Goal: Task Accomplishment & Management: Manage account settings

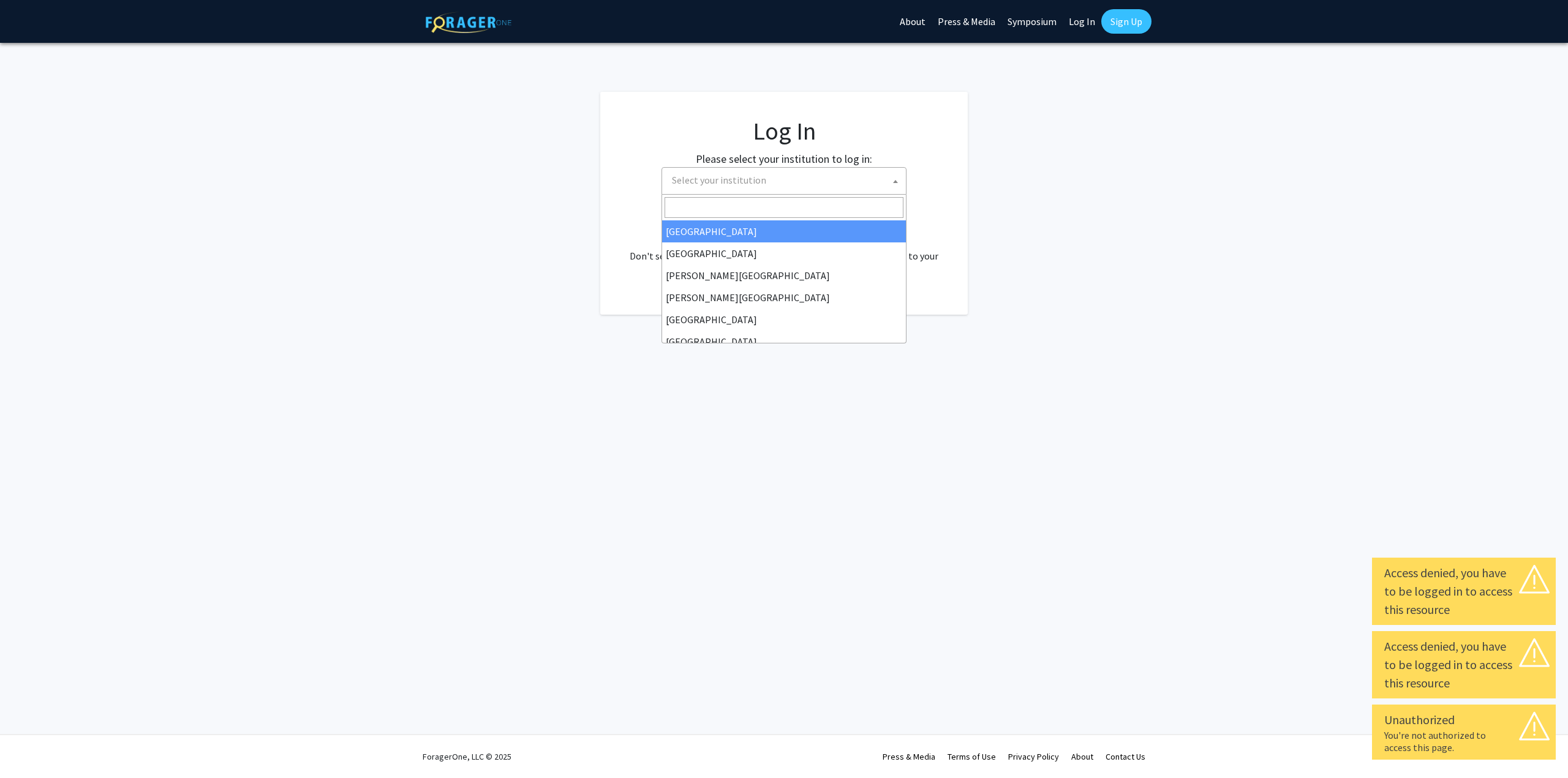
click at [750, 187] on span "Select your institution" at bounding box center [786, 180] width 239 height 25
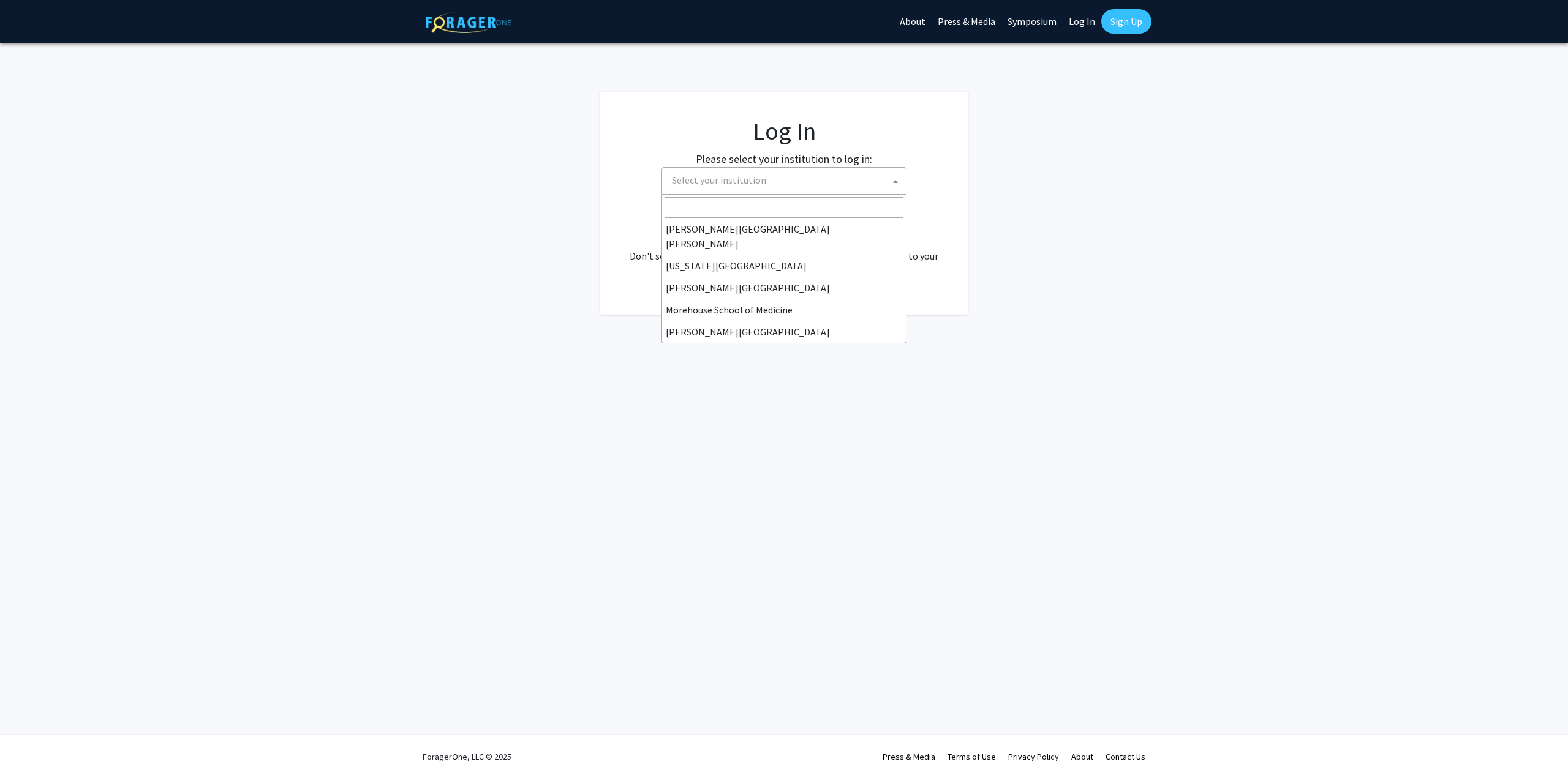
scroll to position [184, 0]
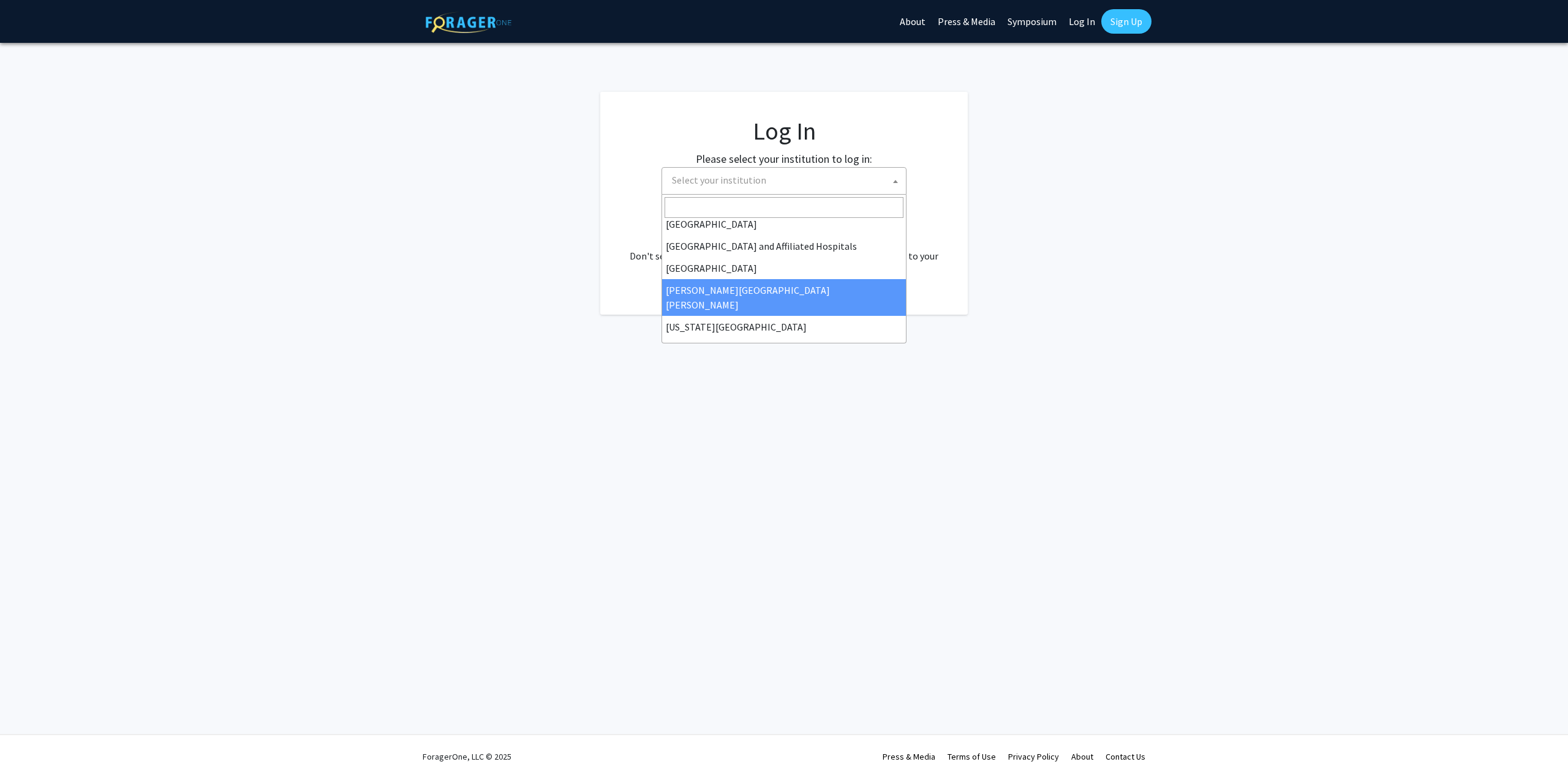
select select "1"
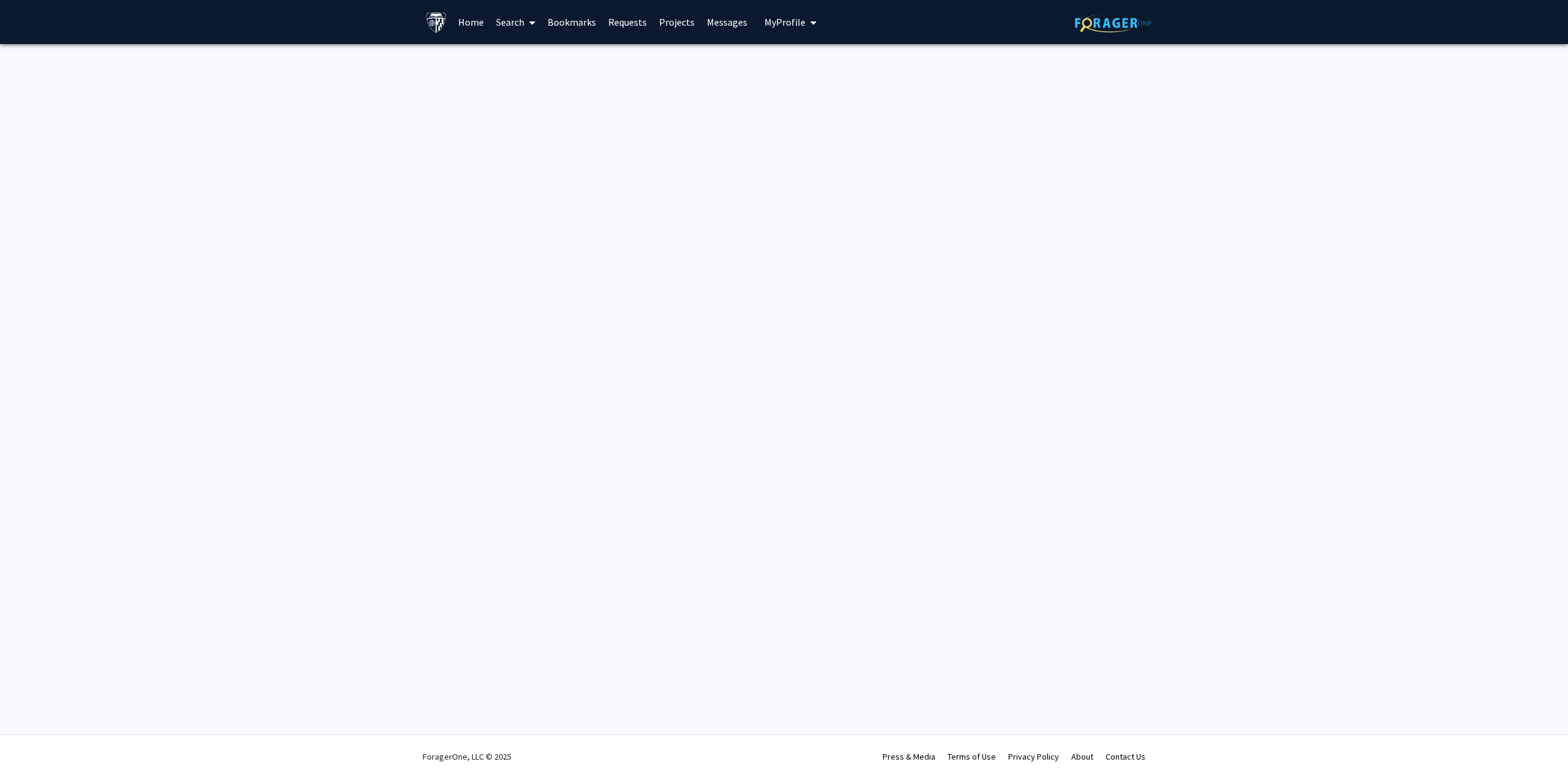
click at [791, 19] on span "My Profile" at bounding box center [785, 22] width 41 height 12
click at [810, 59] on span "[PERSON_NAME] [PERSON_NAME] Vejlsby" at bounding box center [843, 70] width 80 height 40
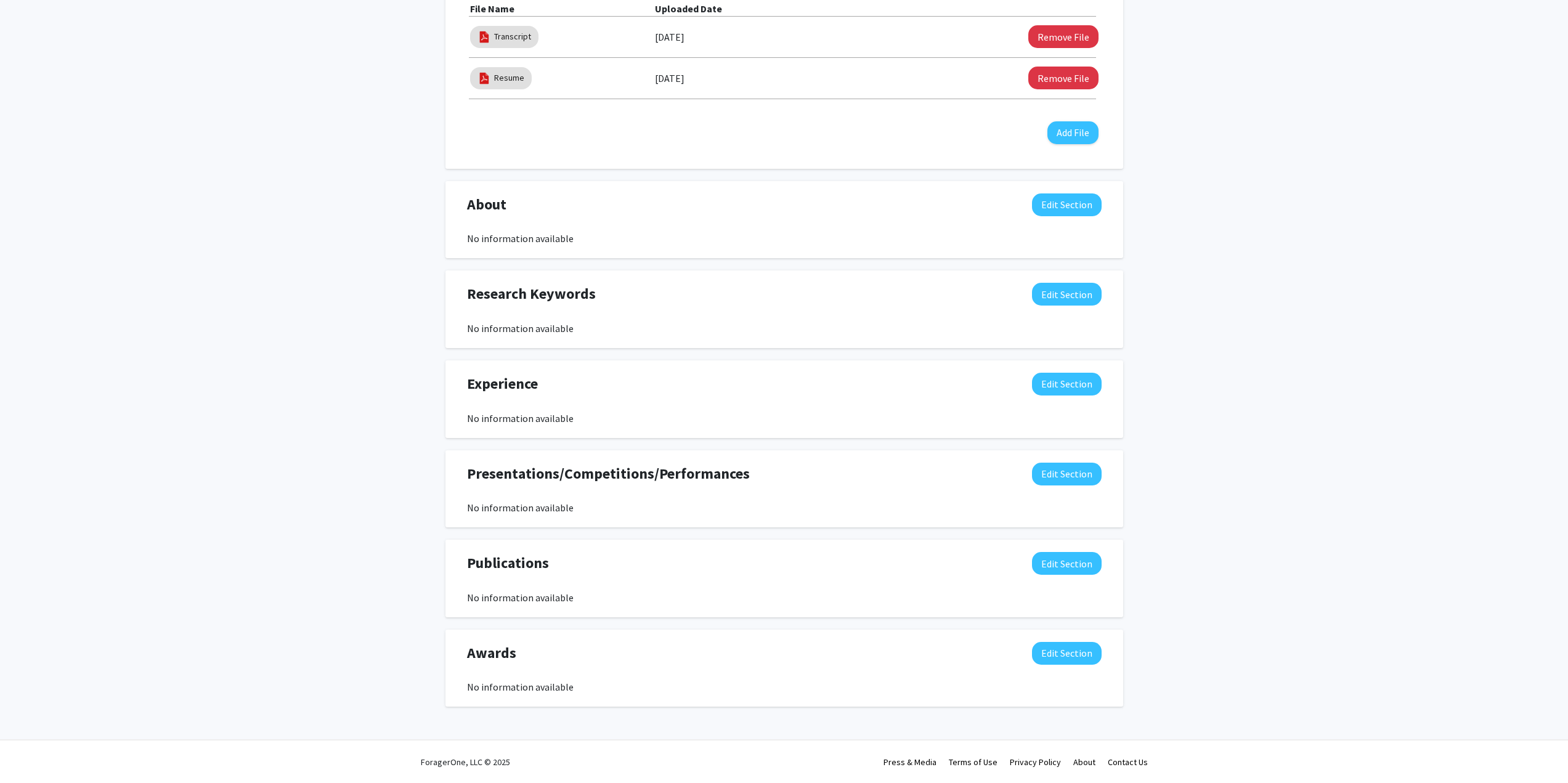
scroll to position [435, 0]
click at [1044, 571] on button "Edit Section" at bounding box center [1066, 562] width 70 height 23
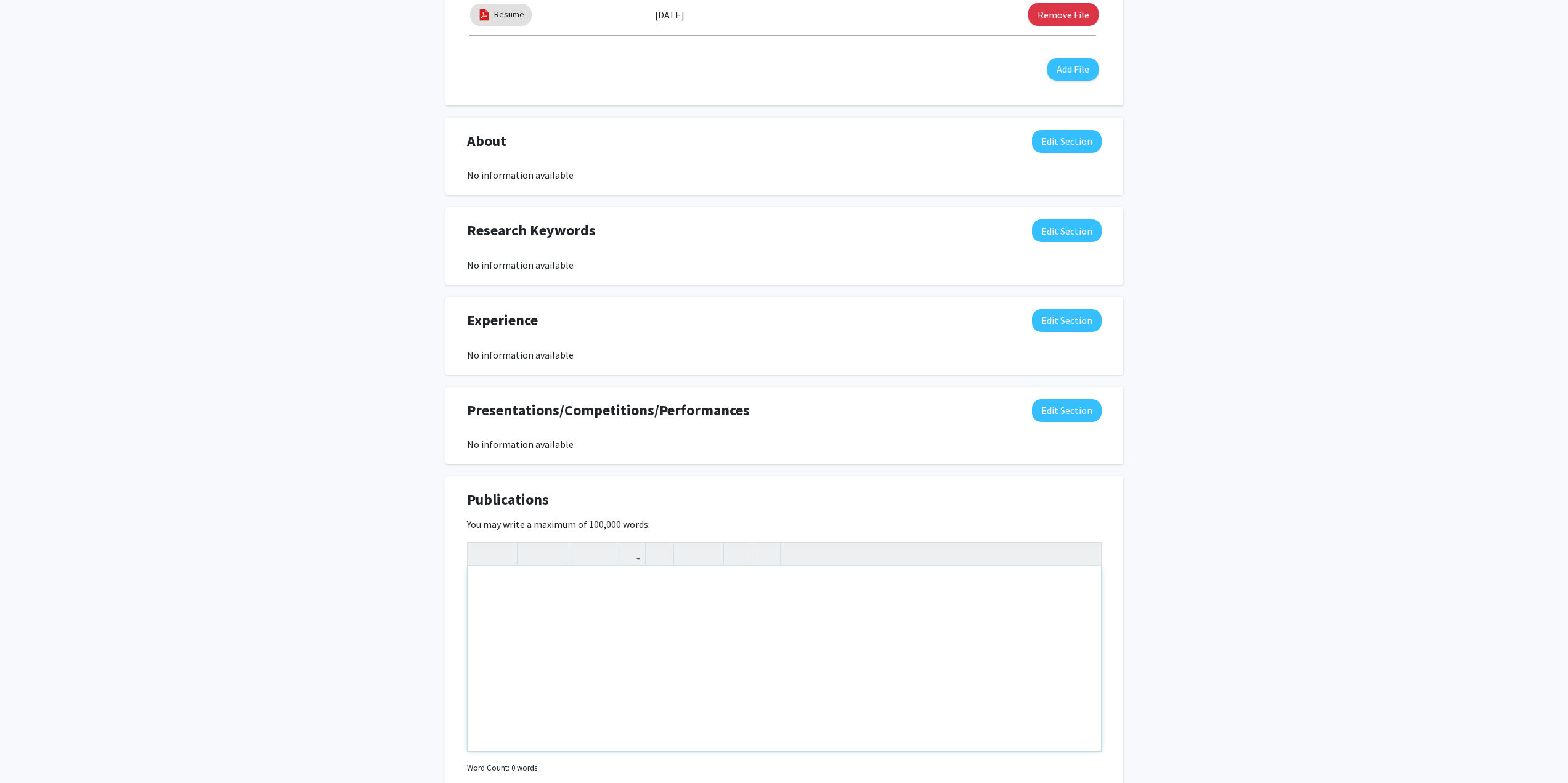
scroll to position [557, 0]
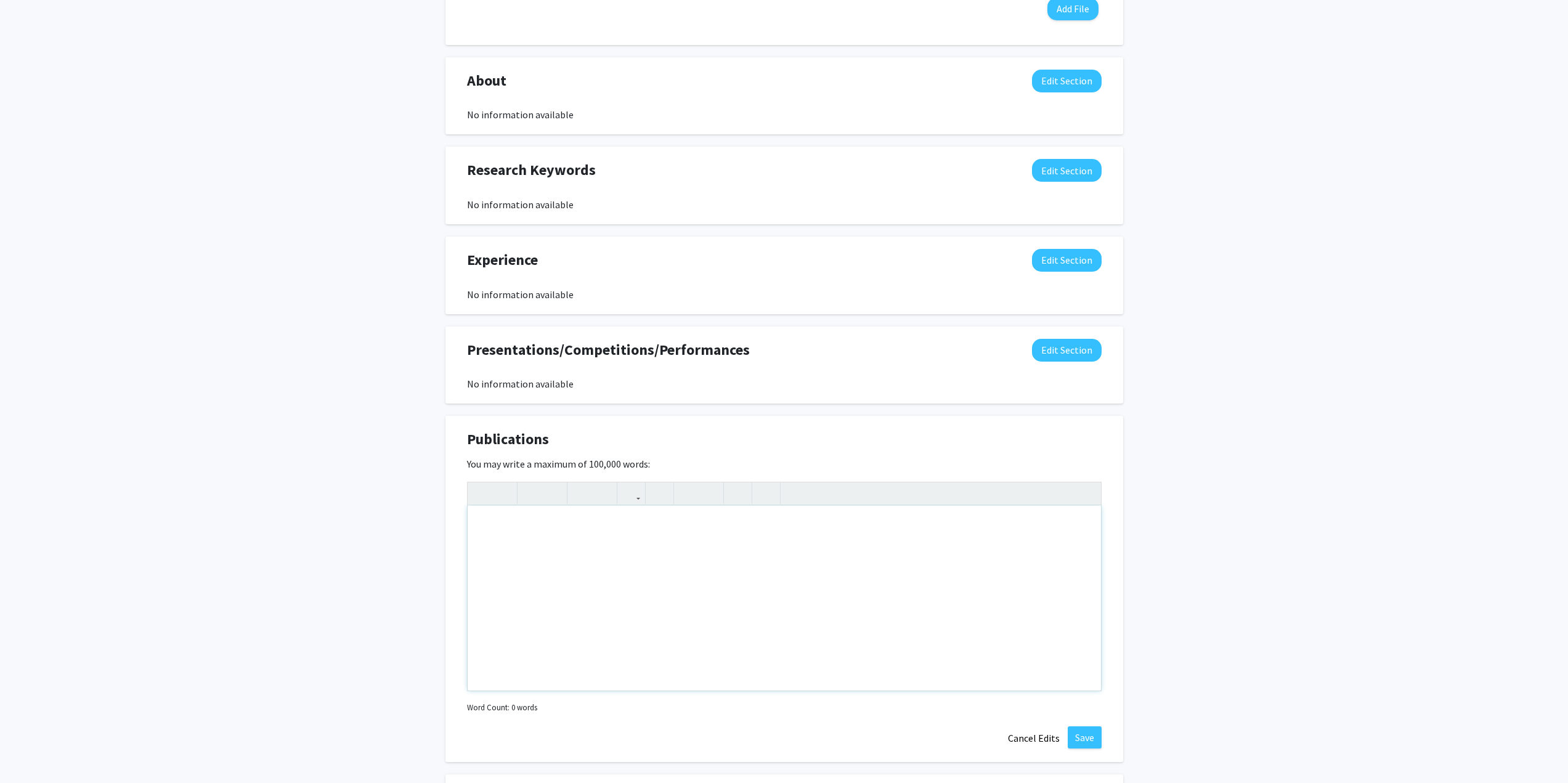
click at [615, 521] on div "Note to users with screen readers: Please deactivate our accessibility plugin f…" at bounding box center [784, 598] width 633 height 185
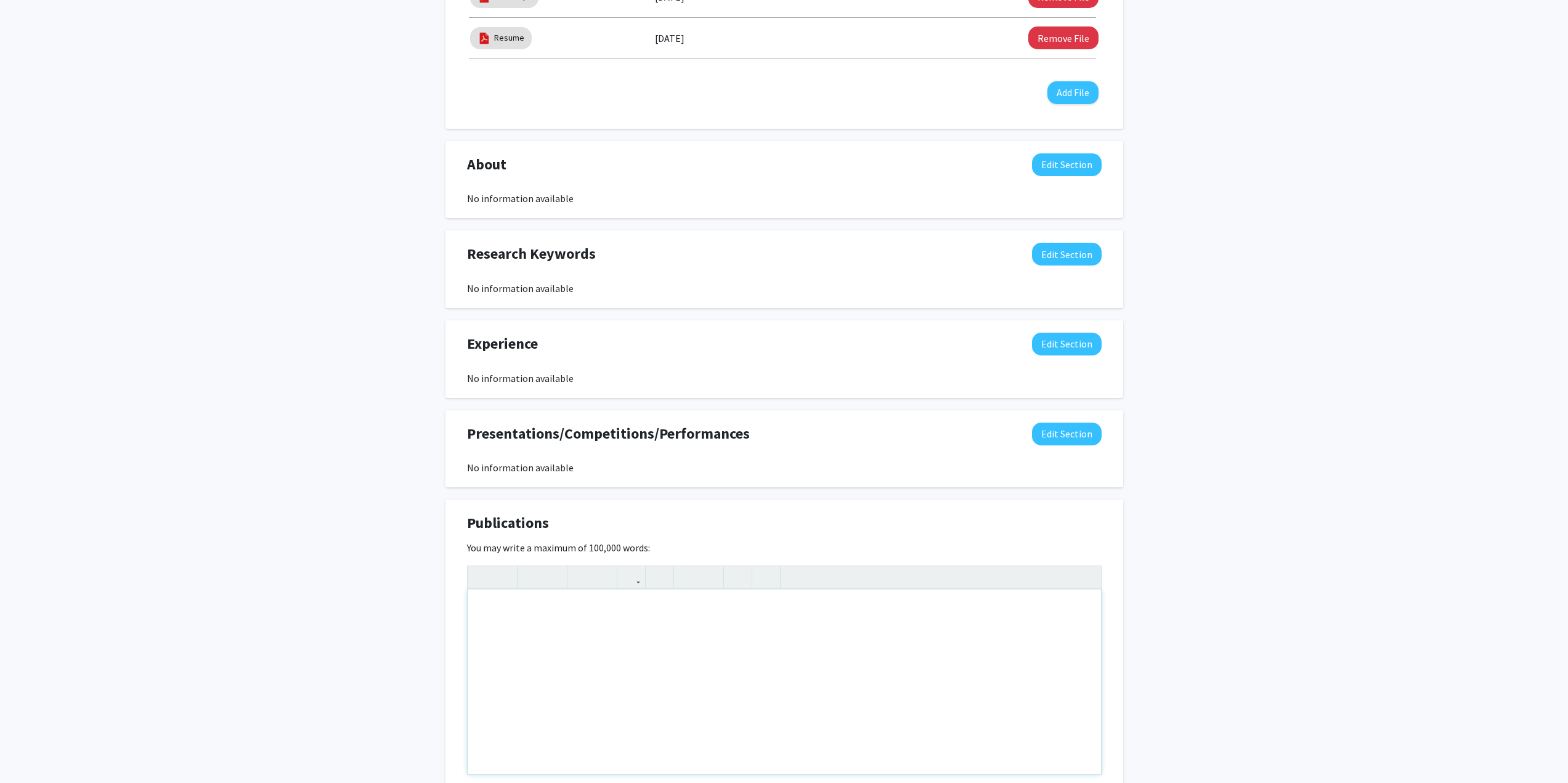
scroll to position [496, 0]
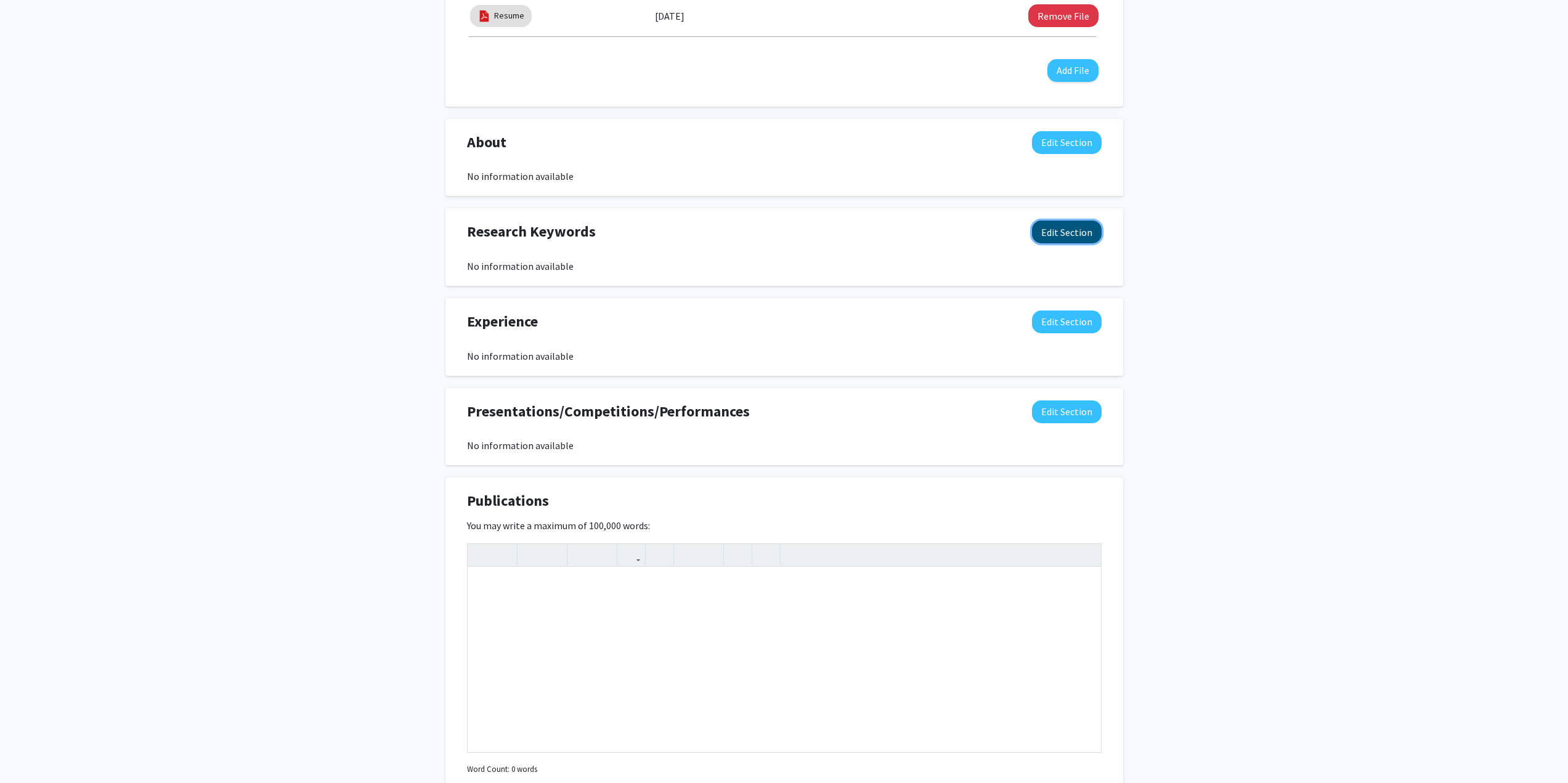
click at [1082, 230] on button "Edit Section" at bounding box center [1066, 232] width 70 height 23
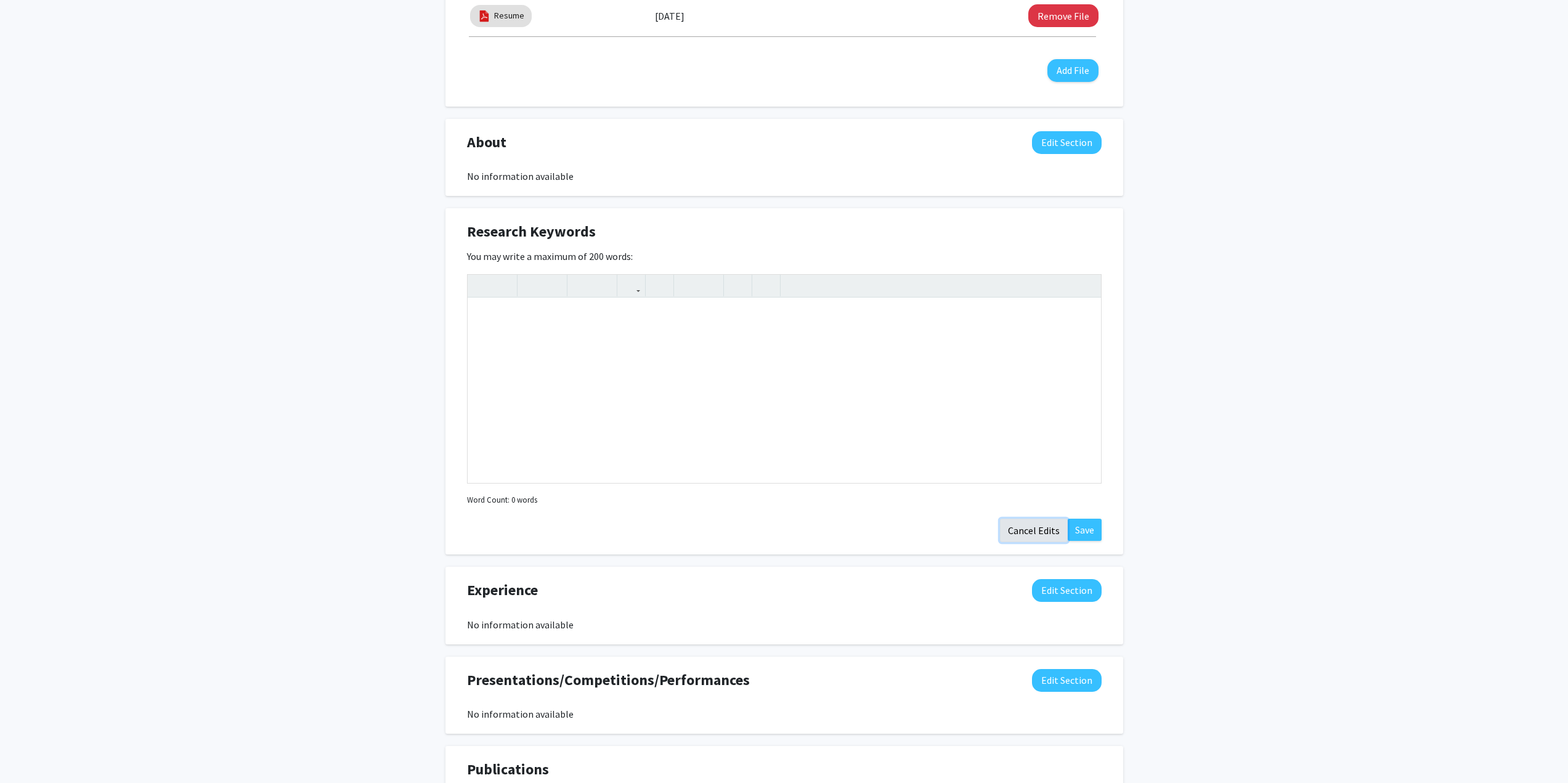
click at [1025, 526] on button "Cancel Edits" at bounding box center [1034, 531] width 68 height 23
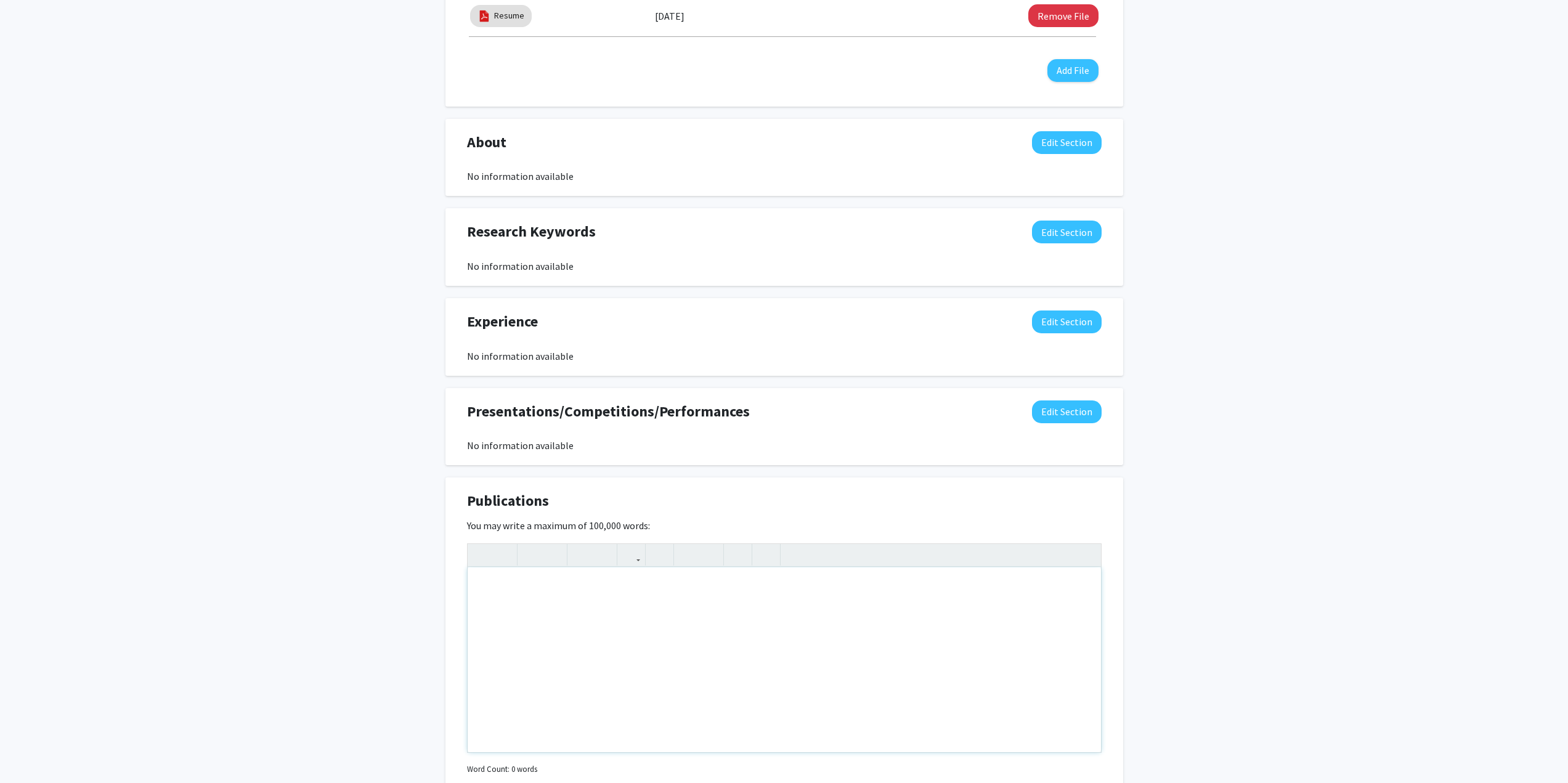
click at [669, 593] on div "Note to users with screen readers: Please deactivate our accessibility plugin f…" at bounding box center [784, 660] width 633 height 185
click at [570, 618] on div "Note to users with screen readers: Please deactivate our accessibility plugin f…" at bounding box center [784, 660] width 633 height 185
paste div "Note to users with screen readers: Please deactivate our accessibility plugin f…"
type textarea "<p>Article Source: Assessing changes in ultraviolet radiation-exposed mouse ski…"
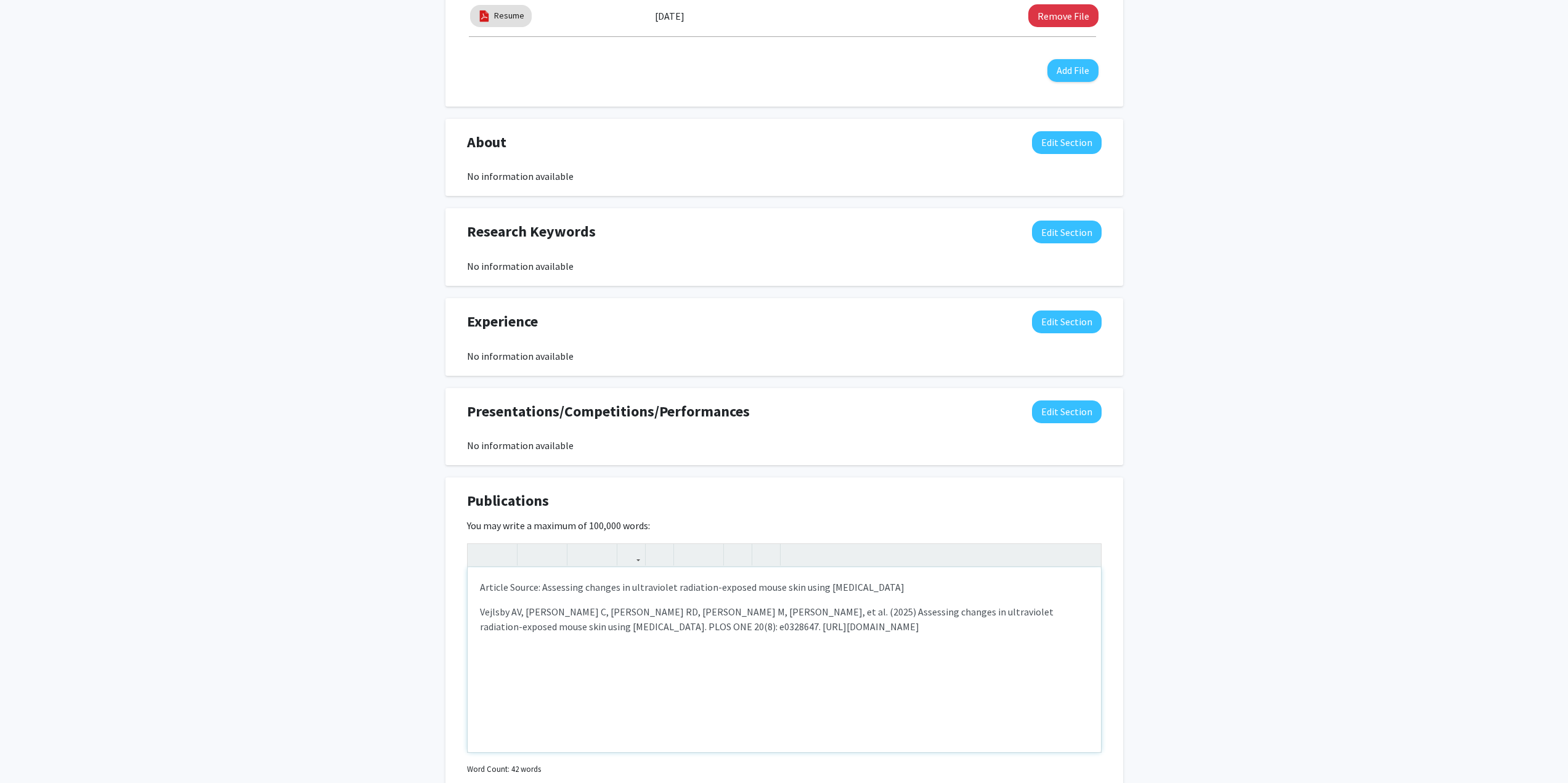
click at [480, 589] on p "Article Source: Assessing changes in ultraviolet radiation-exposed mouse skin u…" at bounding box center [784, 586] width 608 height 14
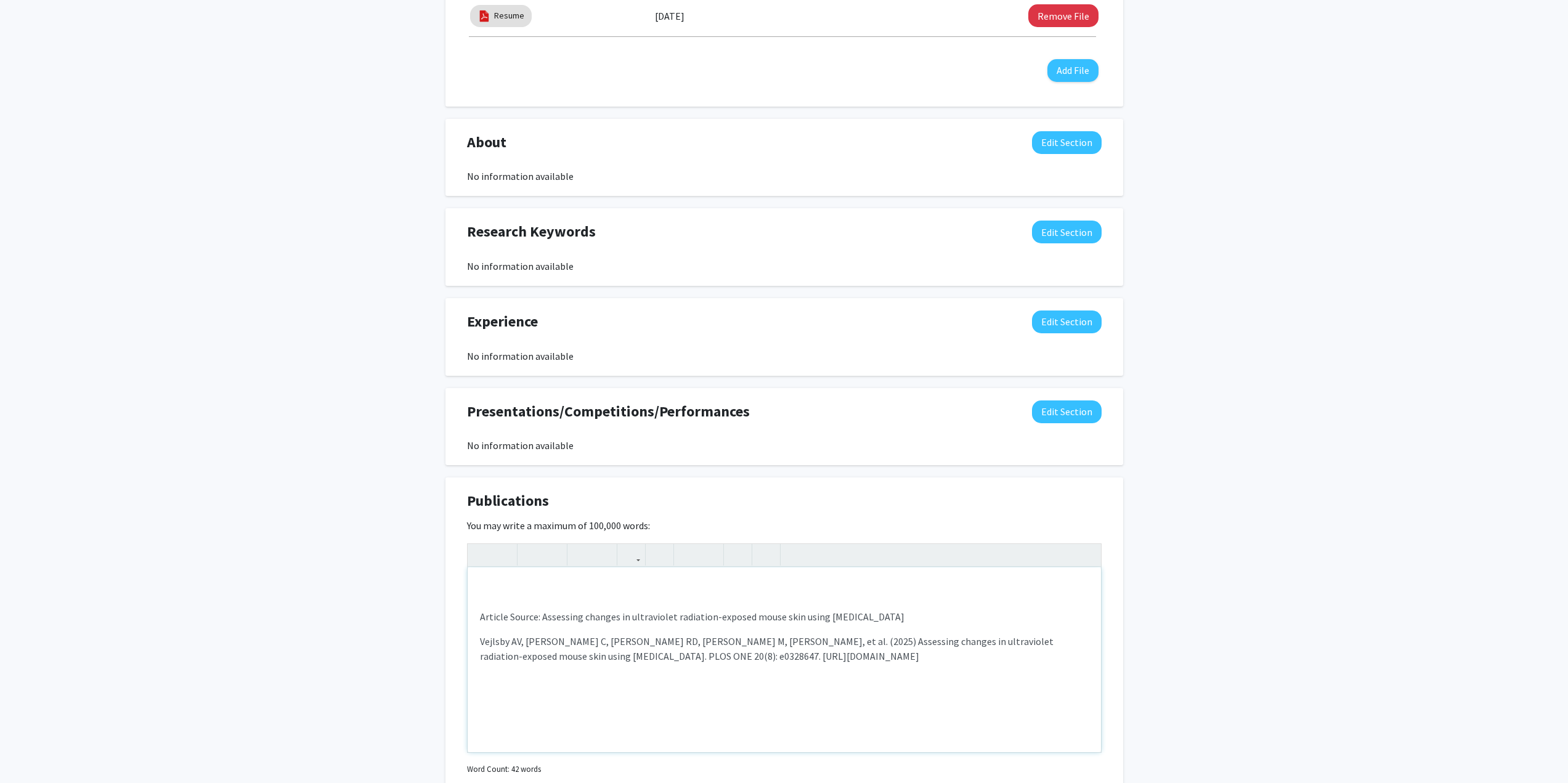
click at [545, 588] on div "Article Source: Assessing changes in ultraviolet radiation-exposed mouse skin u…" at bounding box center [784, 660] width 633 height 185
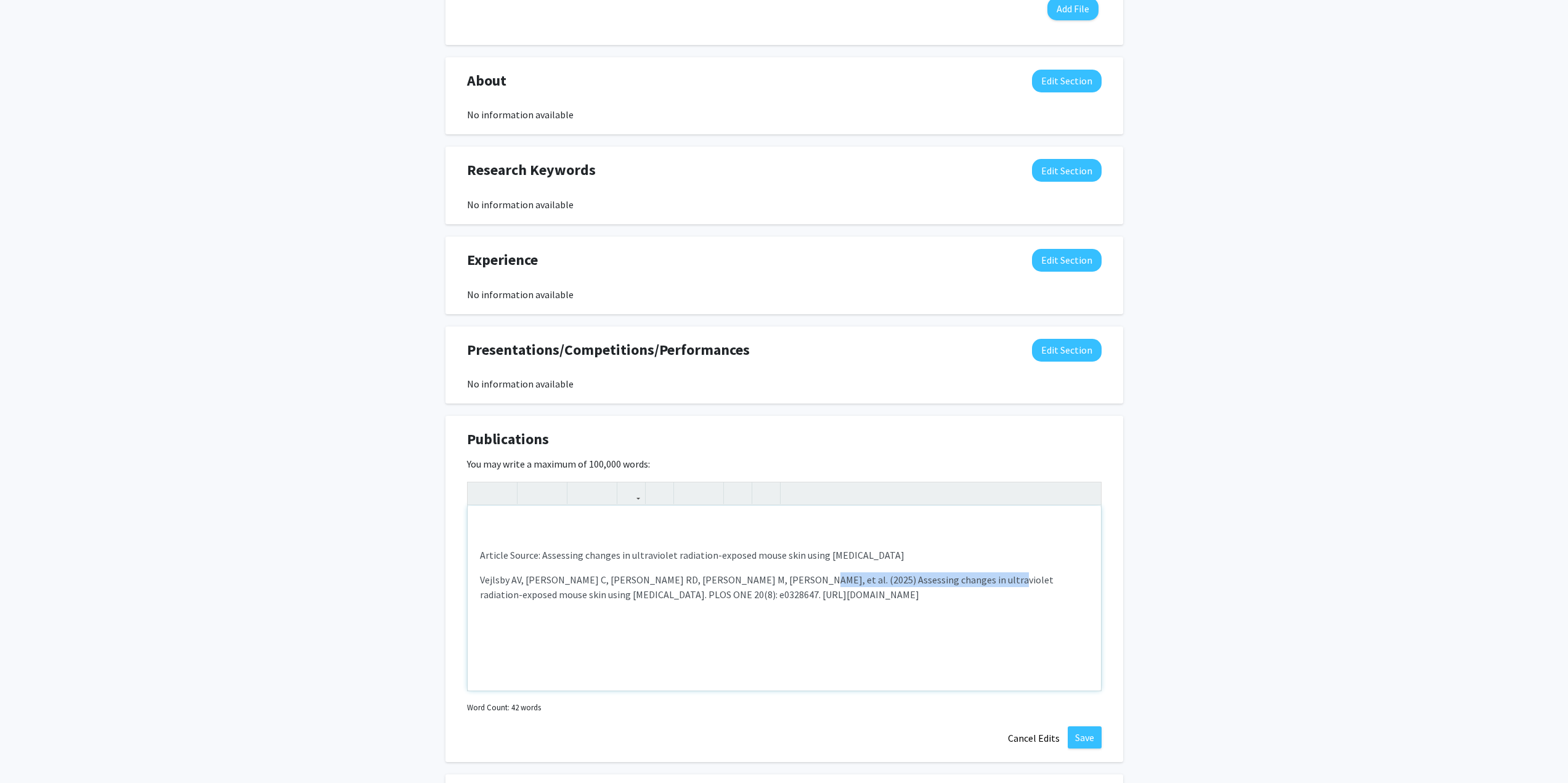
drag, startPoint x: 958, startPoint y: 568, endPoint x: 769, endPoint y: 573, distance: 189.1
click at [769, 573] on div "Article Source: Assessing changes in ultraviolet radiation-exposed mouse skin u…" at bounding box center [784, 598] width 633 height 185
drag, startPoint x: 954, startPoint y: 555, endPoint x: 361, endPoint y: 525, distance: 593.8
click at [361, 525] on div "[PERSON_NAME] [PERSON_NAME] Vejlsby Edit Section See Public View help Degree Le…" at bounding box center [784, 189] width 1568 height 1405
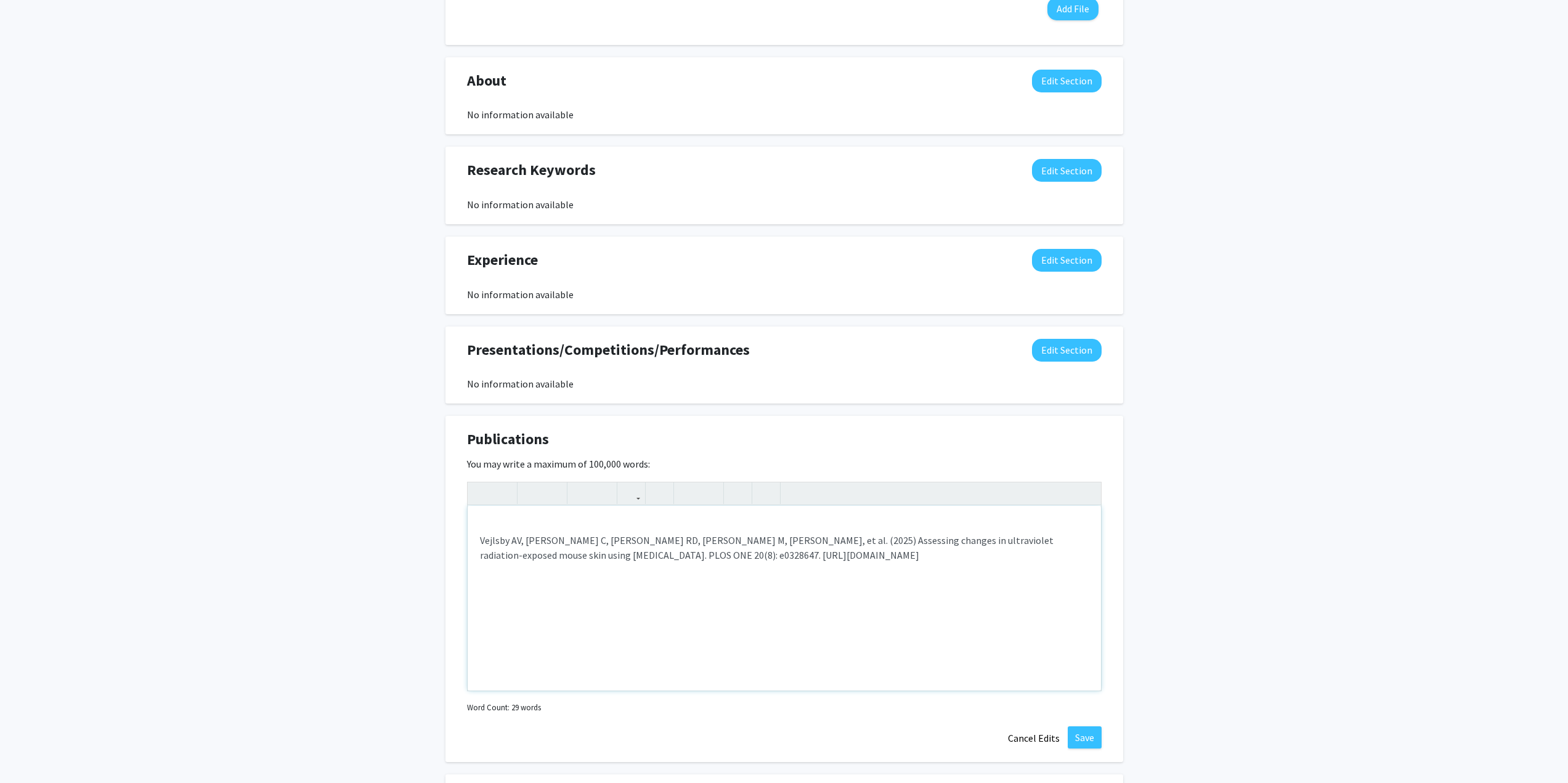
type textarea "<p>Vejlsby AV, [PERSON_NAME] C, [PERSON_NAME] RD, Haedersdal M, [PERSON_NAME], …"
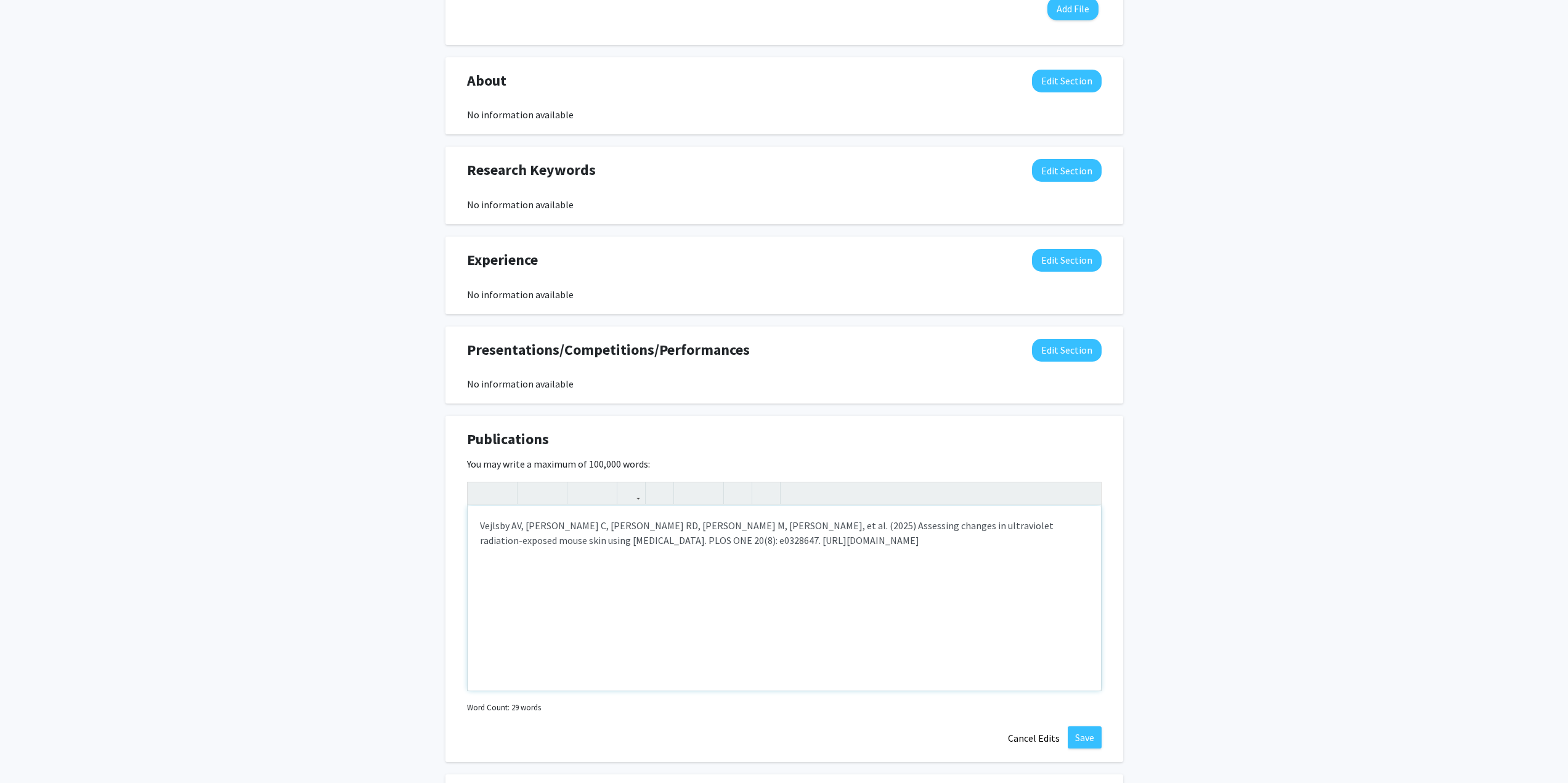
click at [610, 606] on div "Vejlsby AV, [PERSON_NAME] C, [PERSON_NAME] RD, [PERSON_NAME] M, [PERSON_NAME], …" at bounding box center [784, 598] width 633 height 185
click at [1075, 737] on button "Save" at bounding box center [1084, 737] width 34 height 22
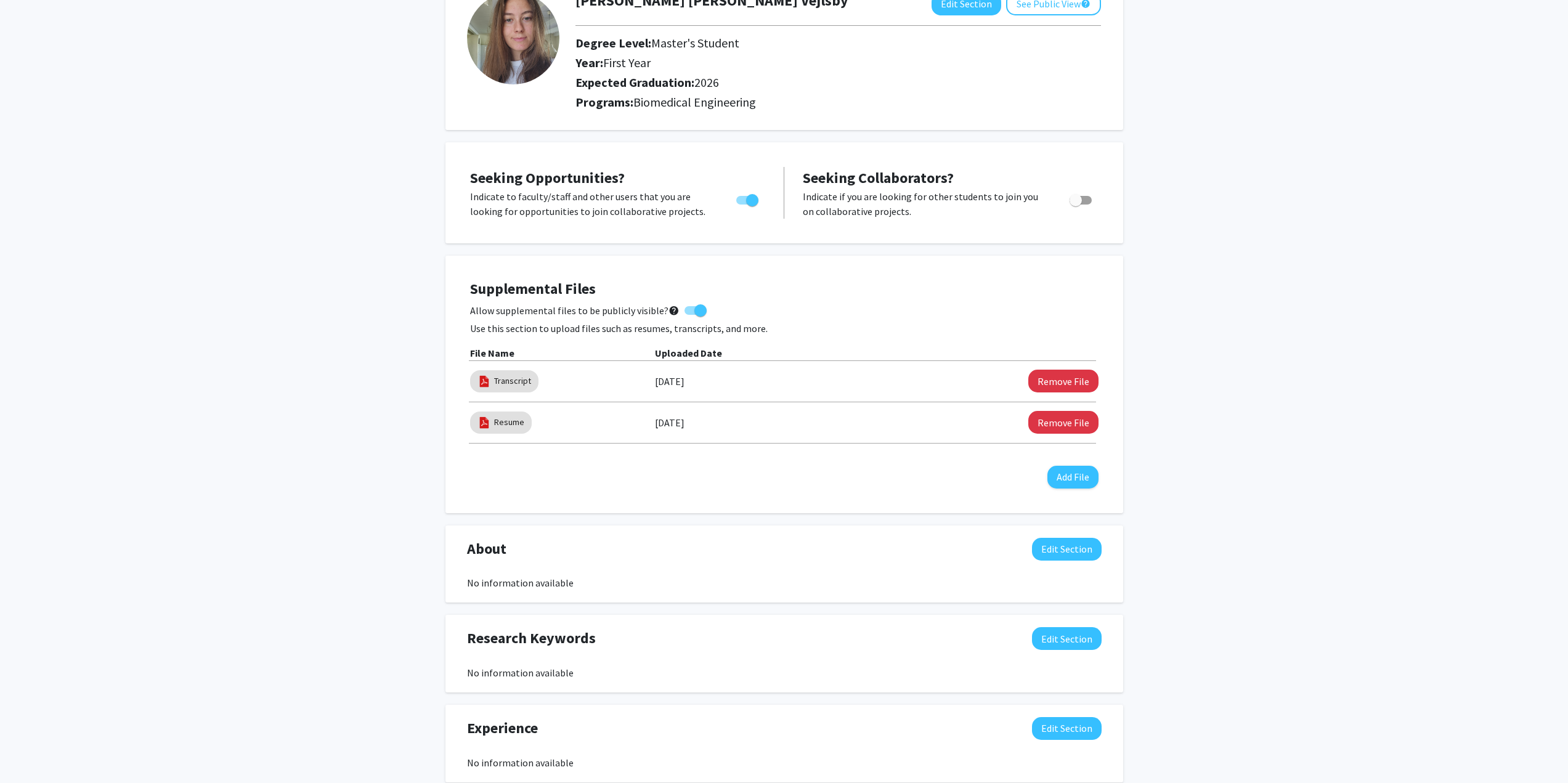
scroll to position [0, 0]
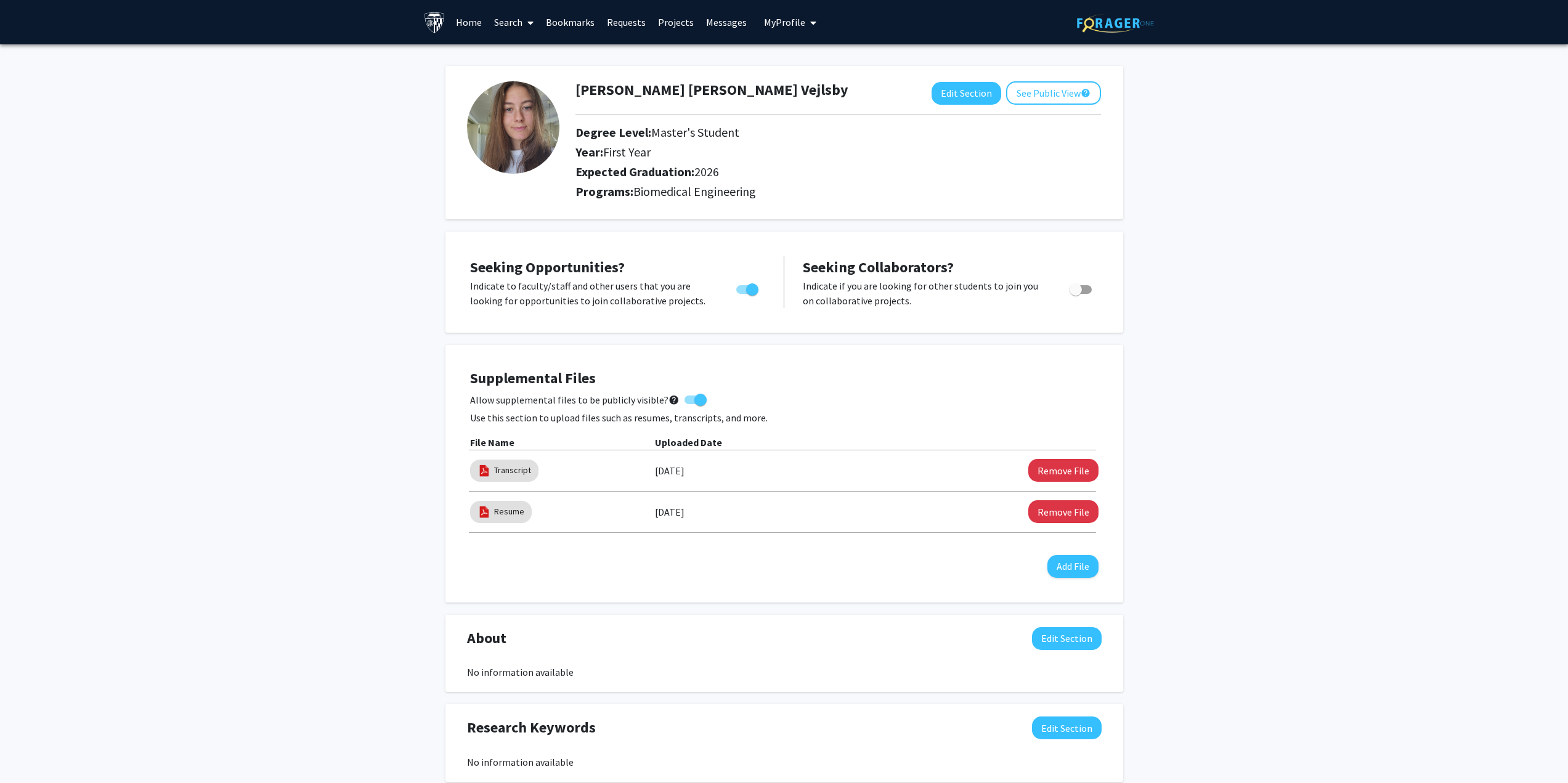
click at [729, 23] on link "Messages" at bounding box center [726, 22] width 53 height 43
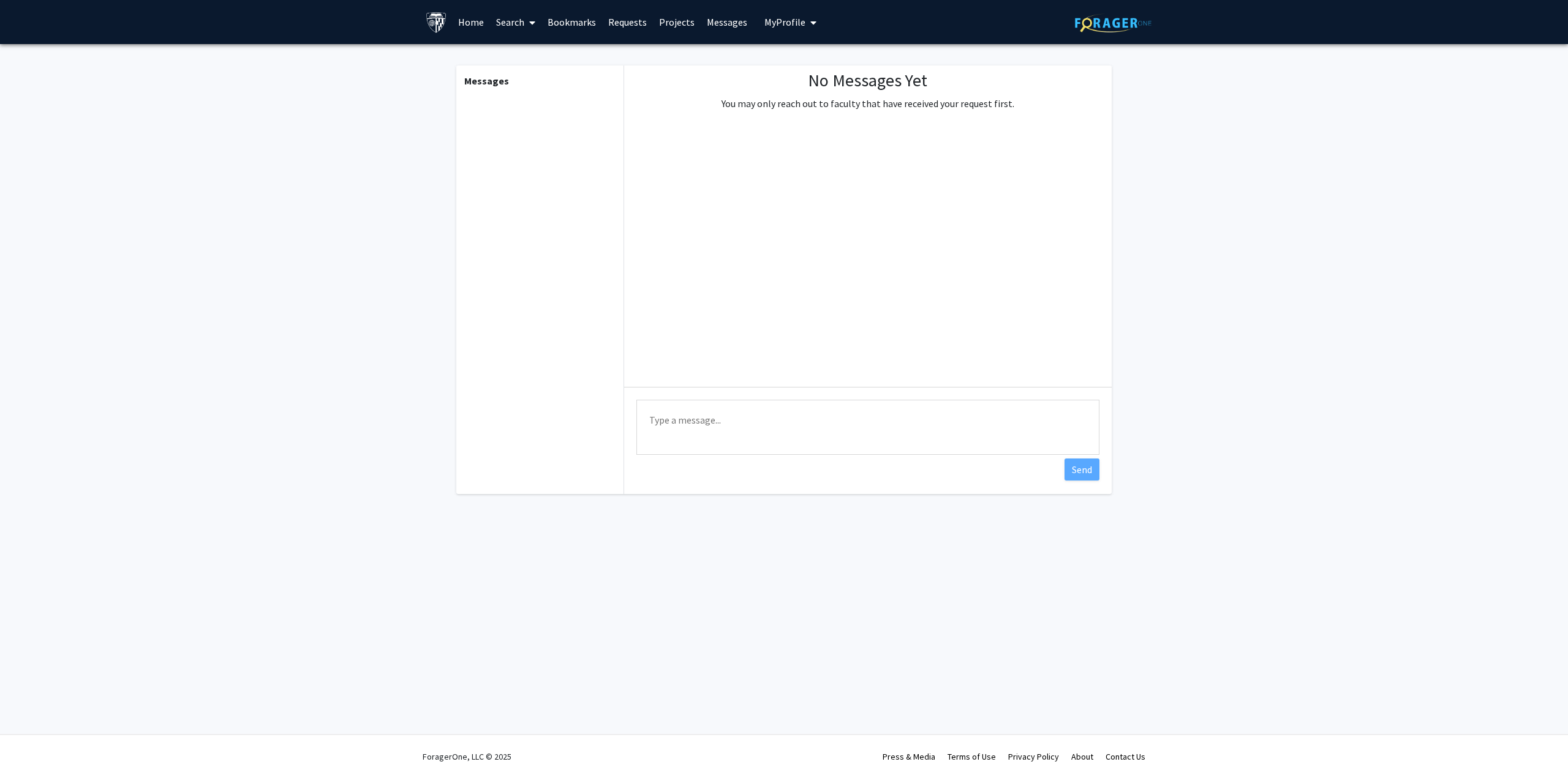
click at [677, 25] on link "Projects" at bounding box center [677, 22] width 48 height 43
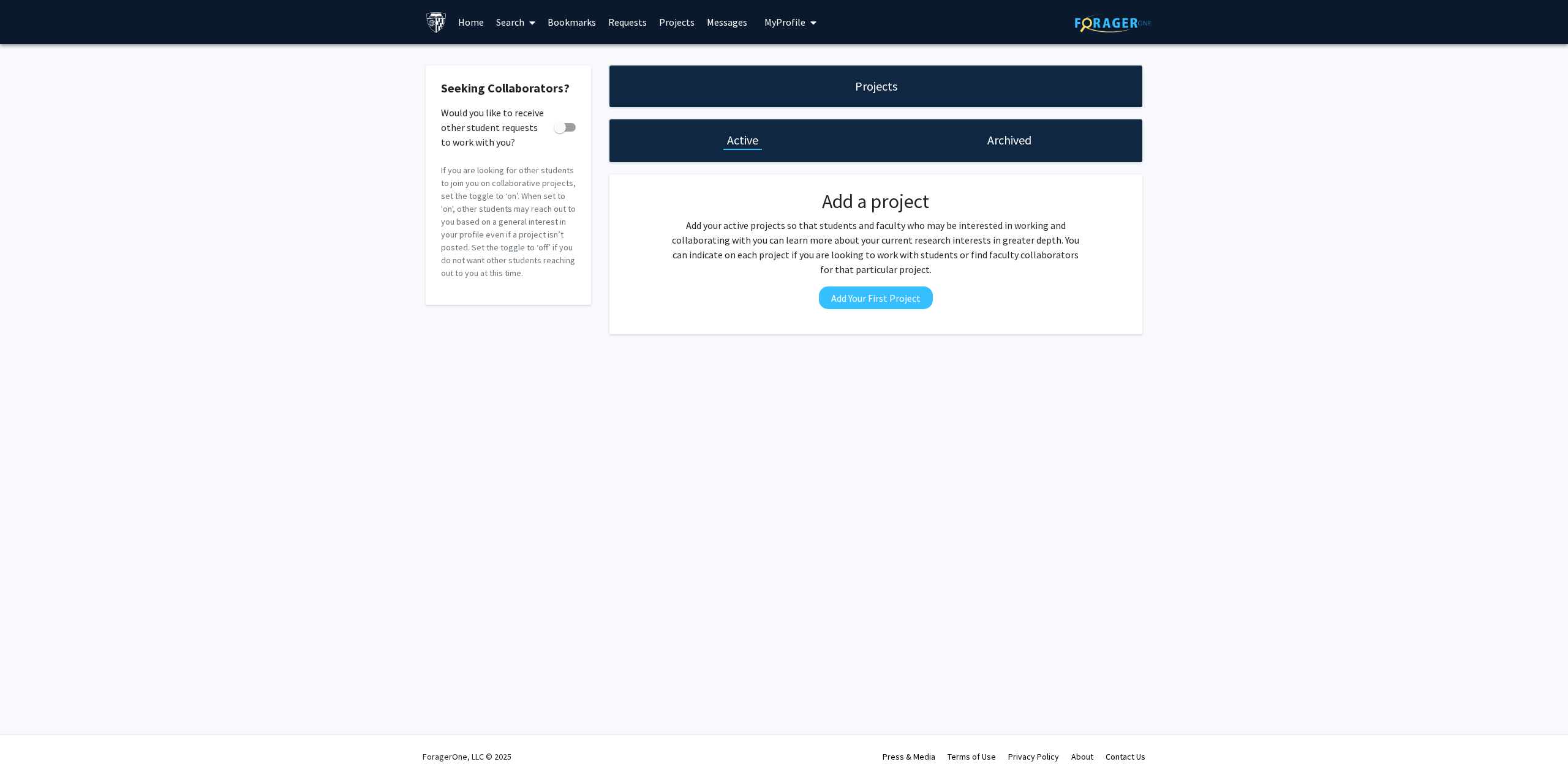
click at [626, 27] on link "Requests" at bounding box center [627, 22] width 51 height 43
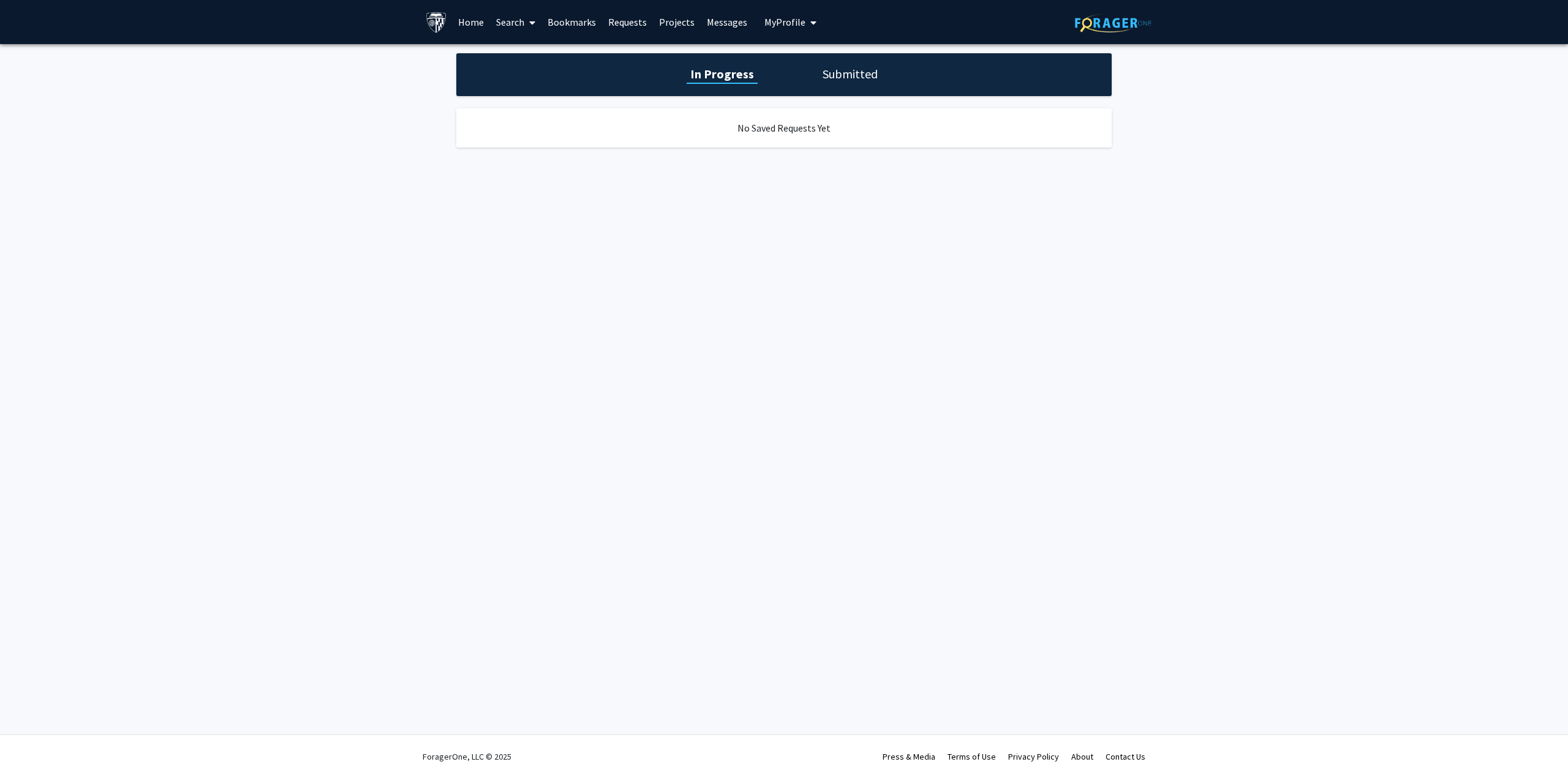
click at [566, 29] on link "Bookmarks" at bounding box center [572, 22] width 60 height 43
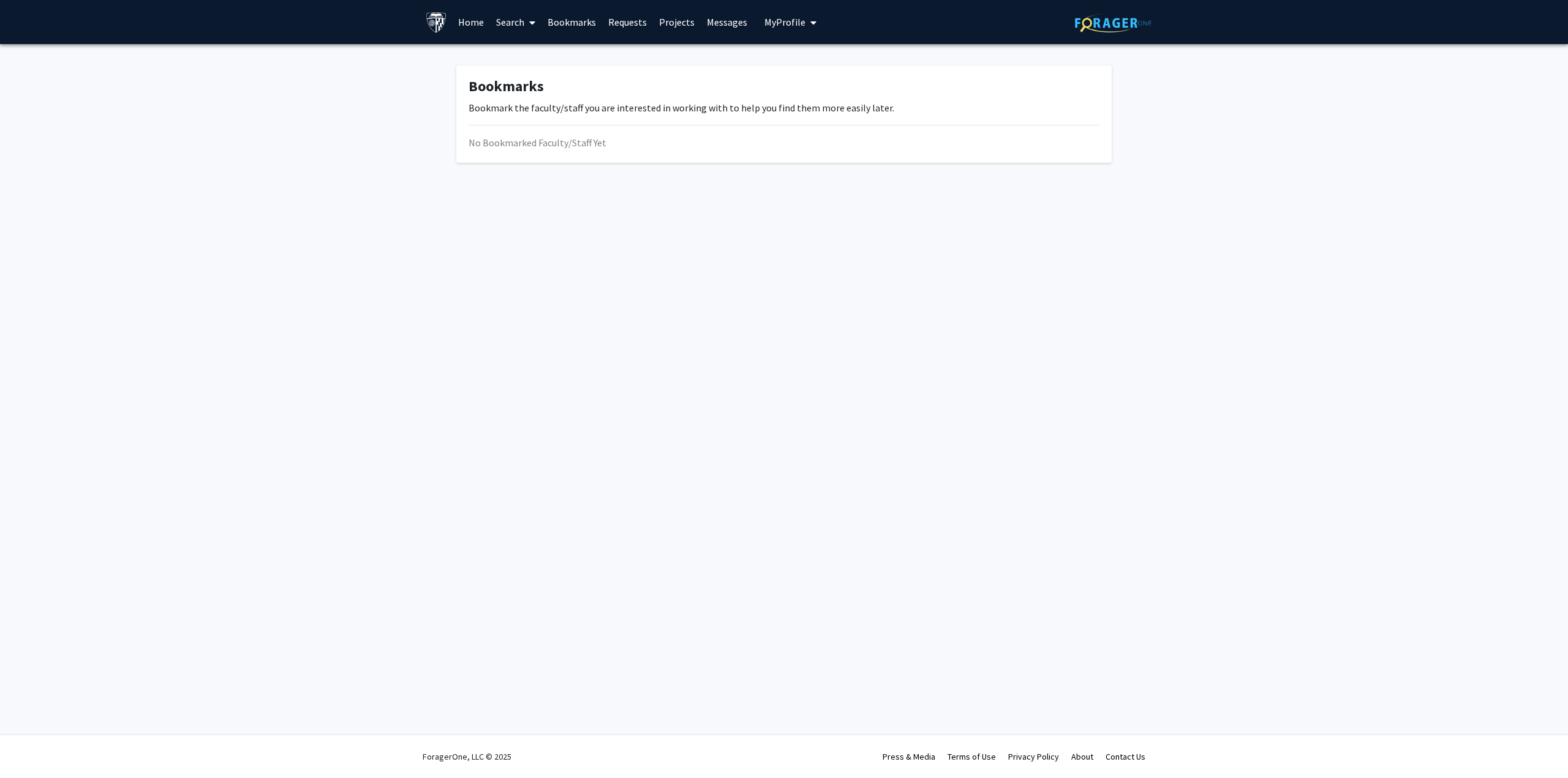
click at [516, 29] on link "Search" at bounding box center [516, 22] width 51 height 43
click at [467, 27] on link "Home" at bounding box center [470, 22] width 38 height 43
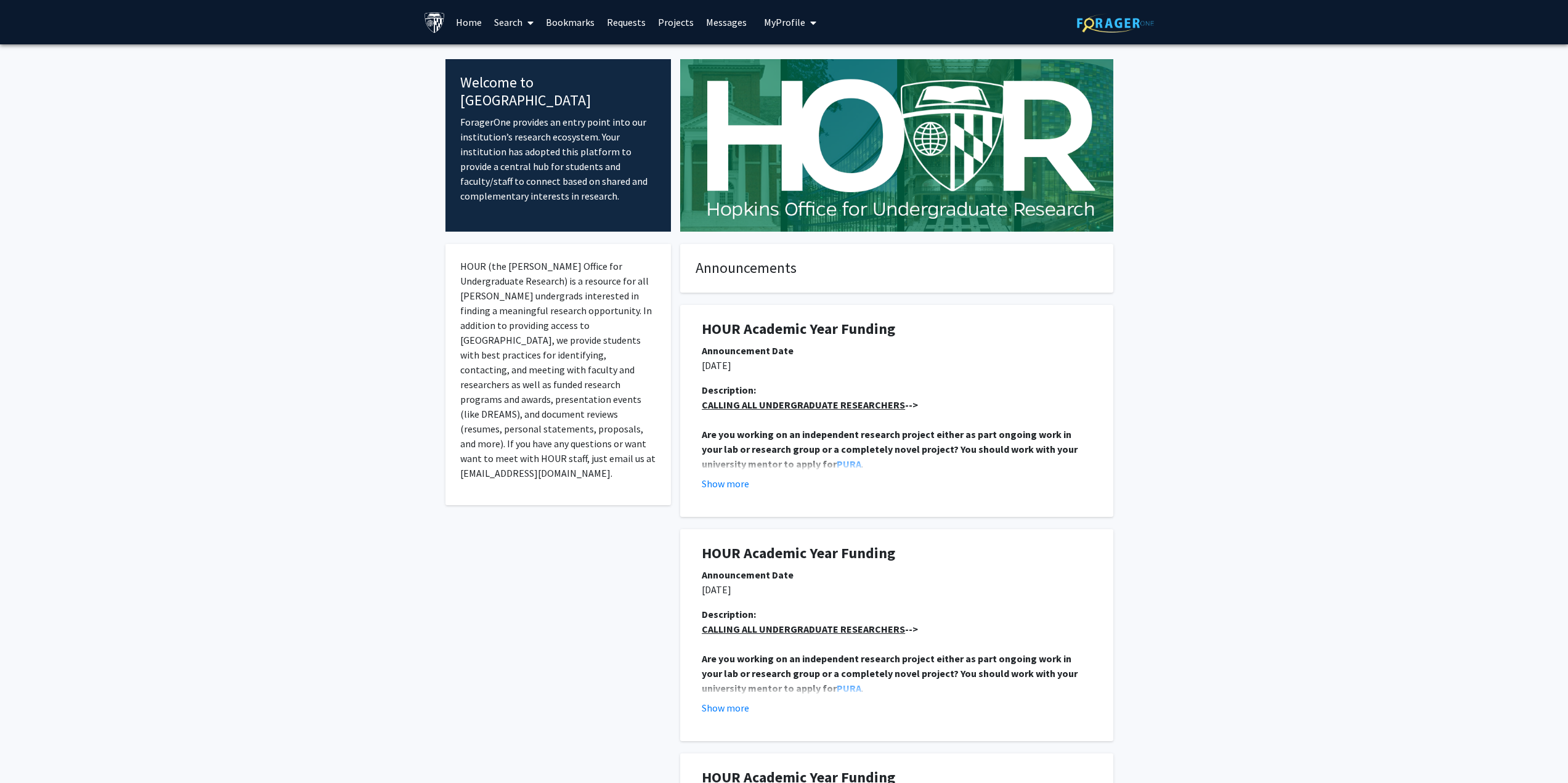
click at [524, 21] on span at bounding box center [528, 23] width 11 height 43
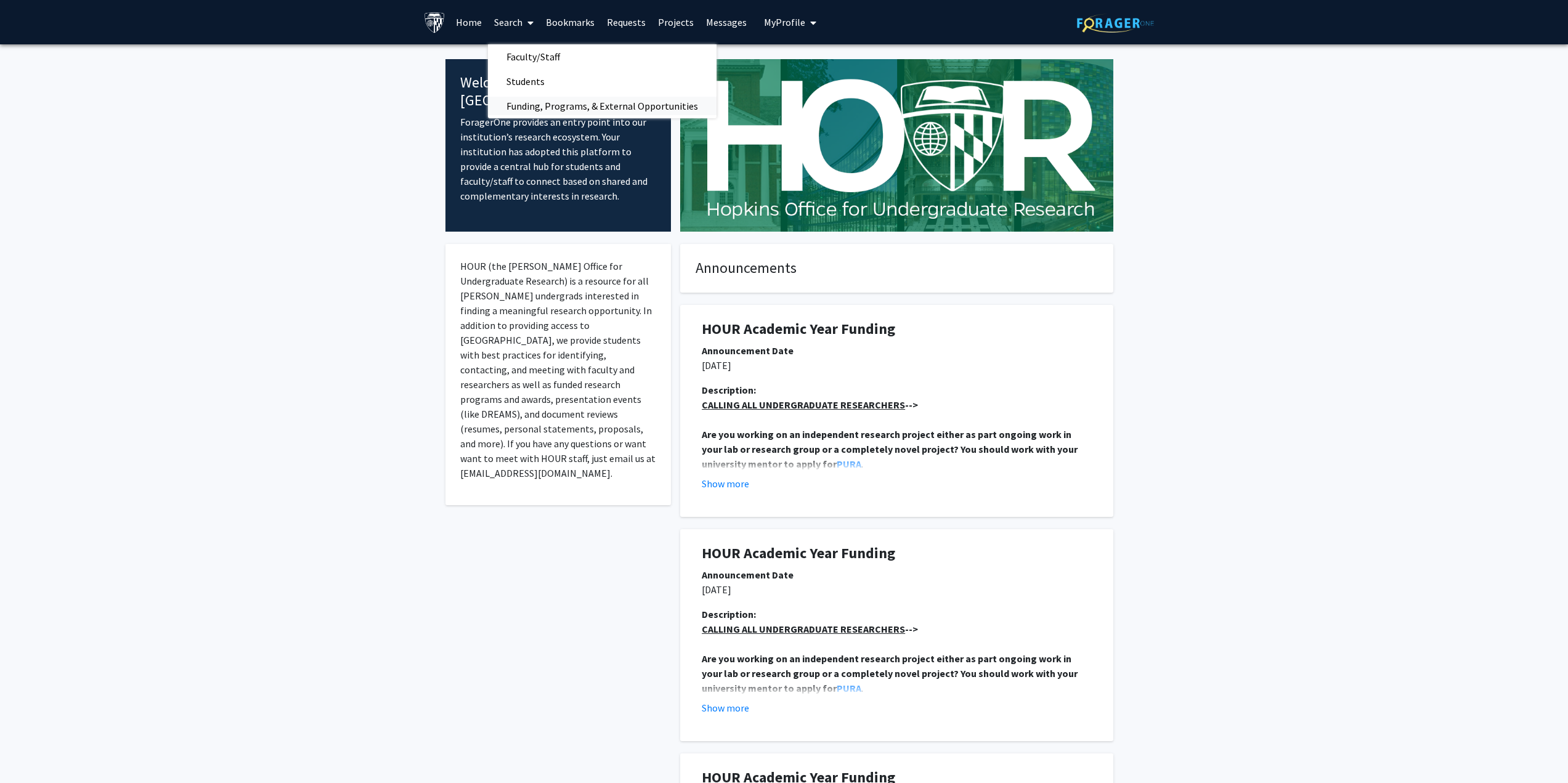
click at [526, 104] on span "Funding, Programs, & External Opportunities" at bounding box center [602, 106] width 228 height 25
